Goal: Information Seeking & Learning: Learn about a topic

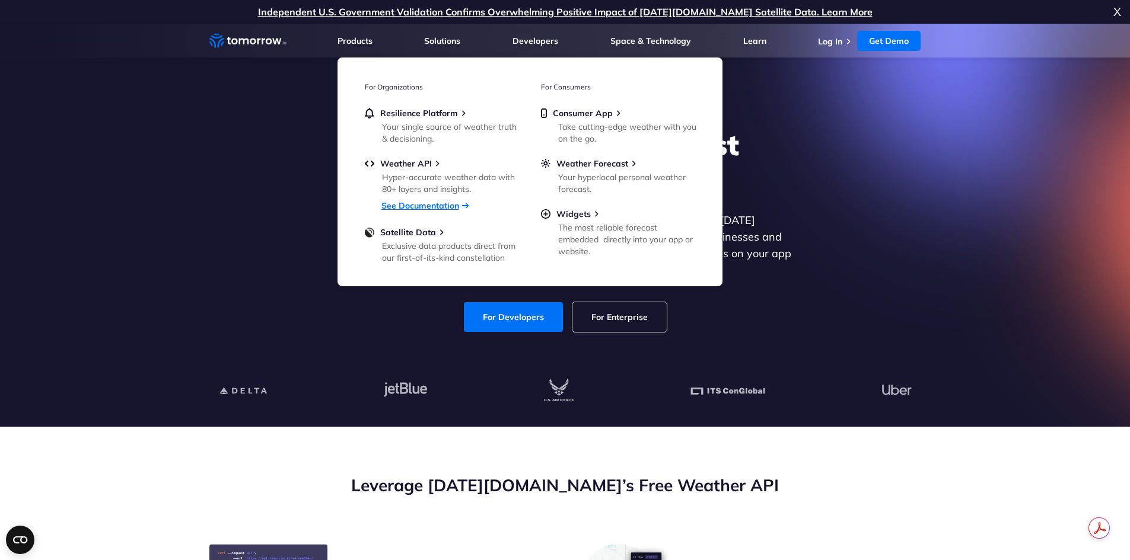
click at [419, 208] on link "See Documentation" at bounding box center [420, 205] width 78 height 11
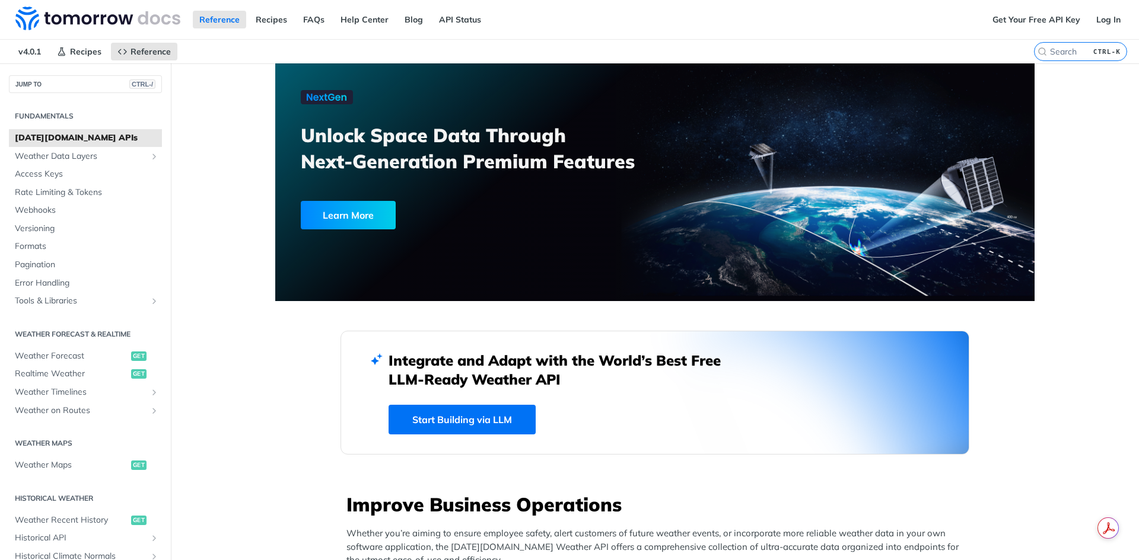
click at [92, 160] on span "Weather Data Layers" at bounding box center [81, 157] width 132 height 12
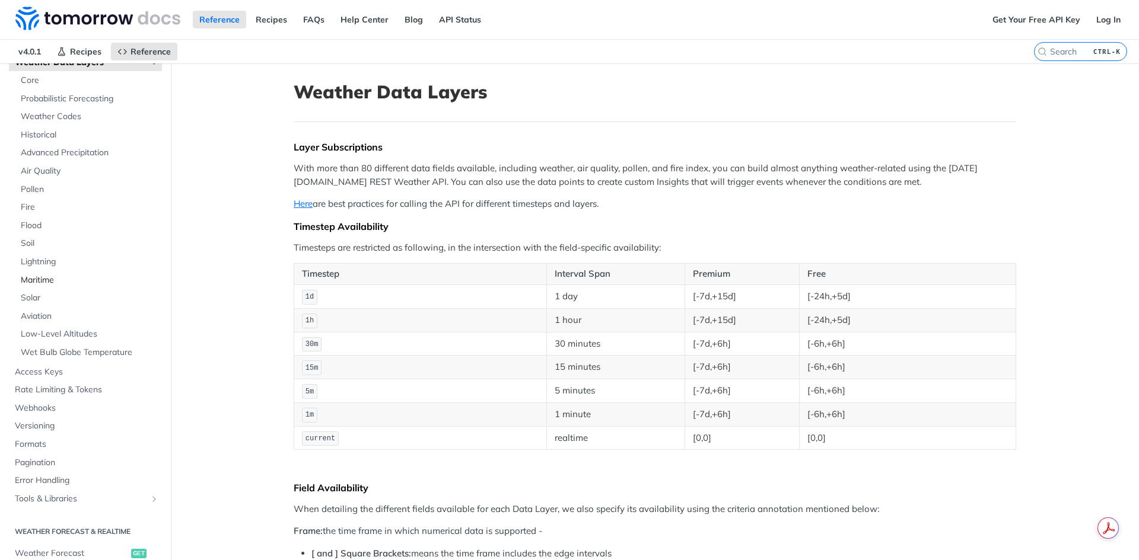
scroll to position [93, 0]
click at [51, 263] on span "Lightning" at bounding box center [90, 263] width 138 height 12
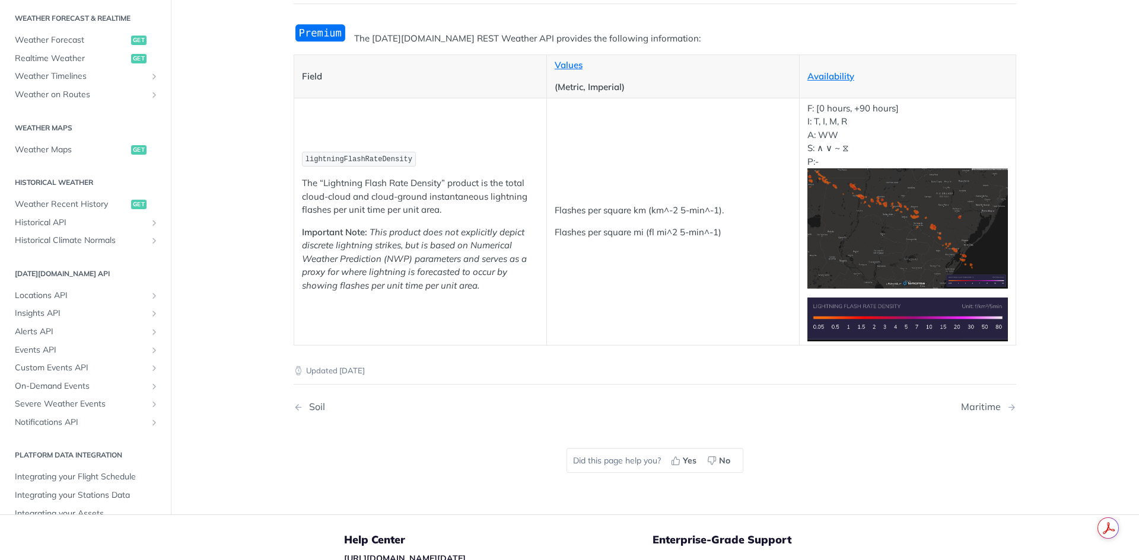
scroll to position [519, 0]
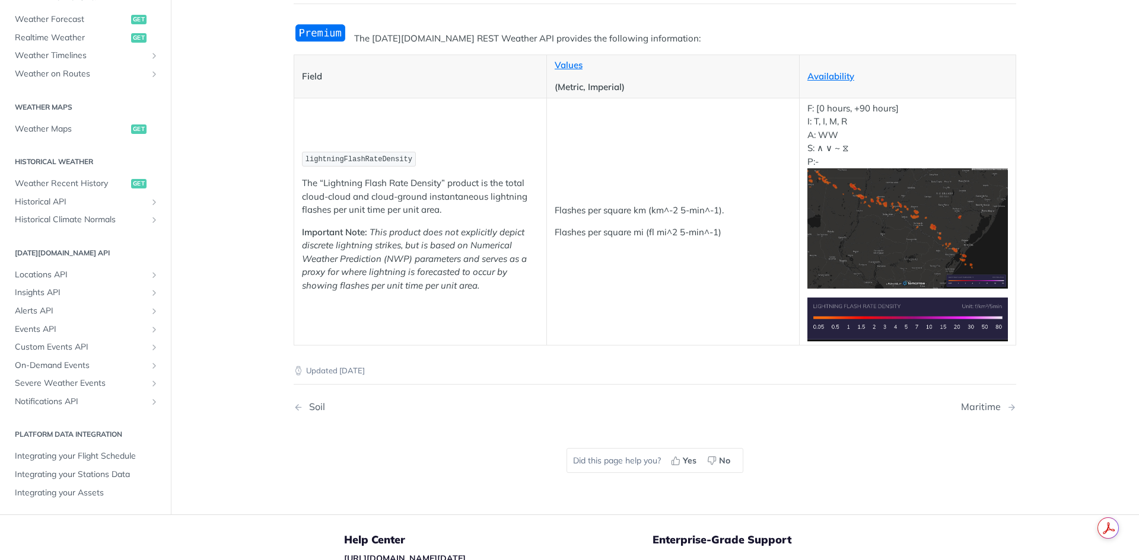
click at [869, 458] on div "Updated 4 months ago Soil Maritime Did this page help you? Yes No" at bounding box center [655, 422] width 722 height 152
